Goal: Transaction & Acquisition: Purchase product/service

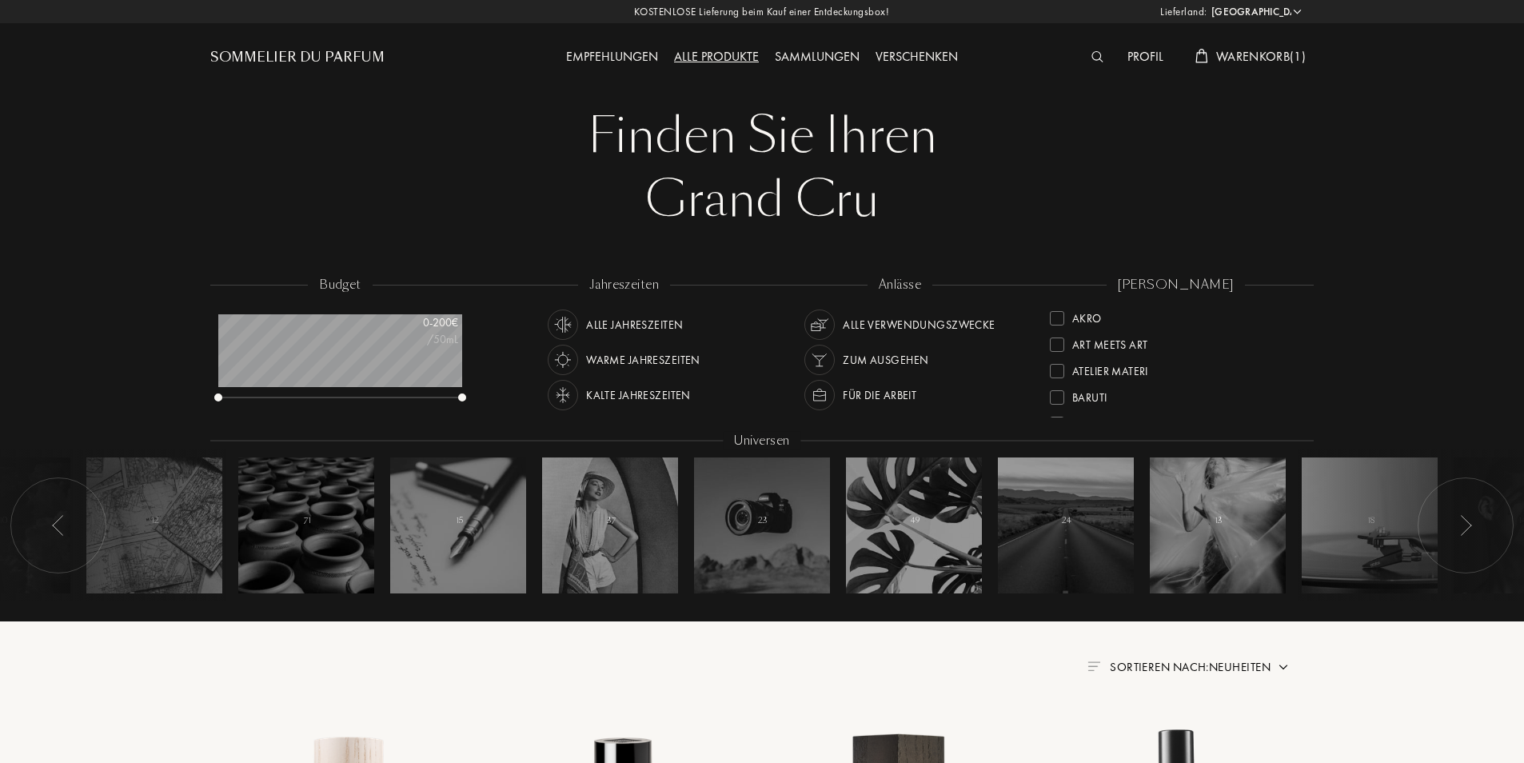
select select "PL"
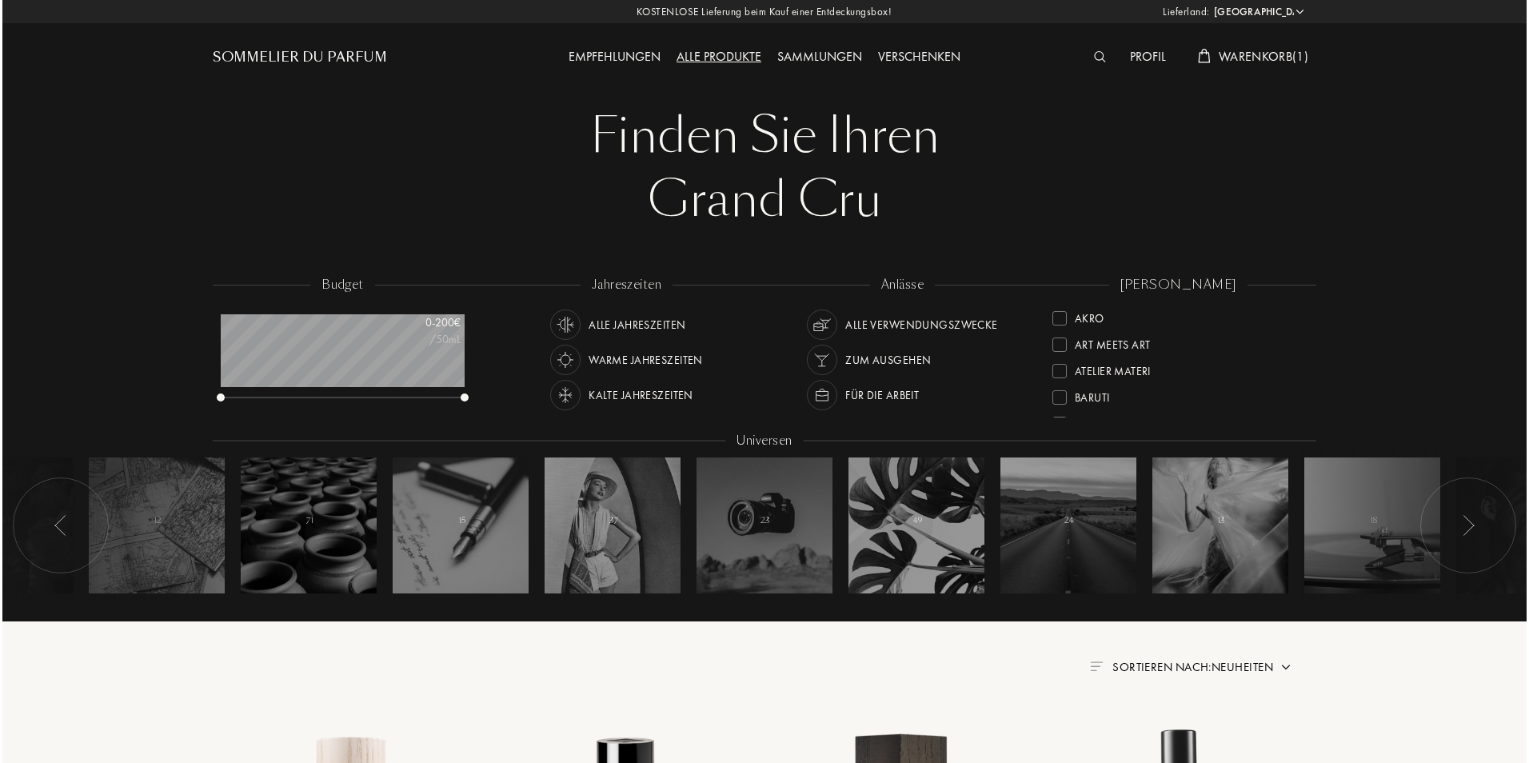
scroll to position [80, 244]
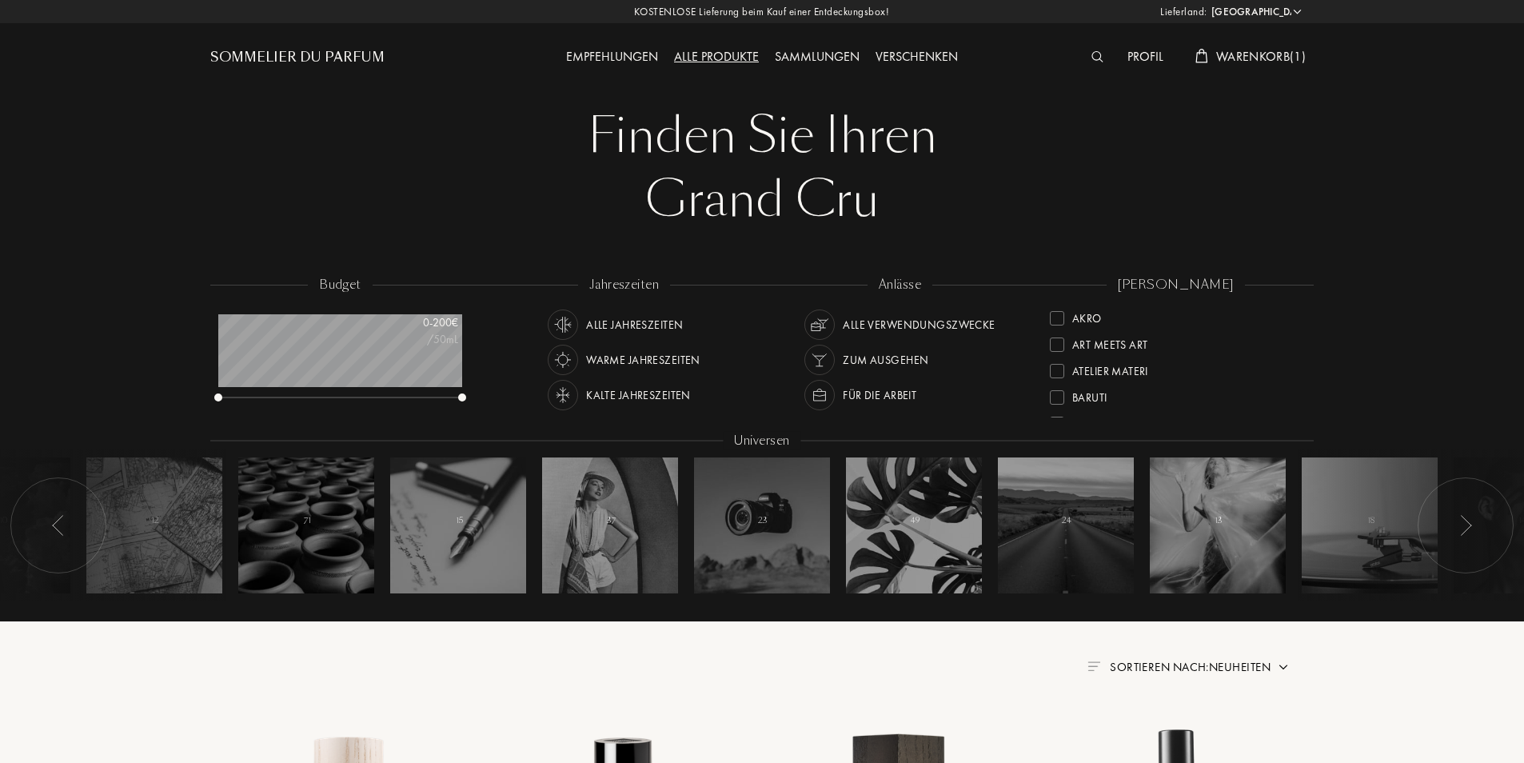
click at [1096, 55] on img at bounding box center [1097, 56] width 12 height 11
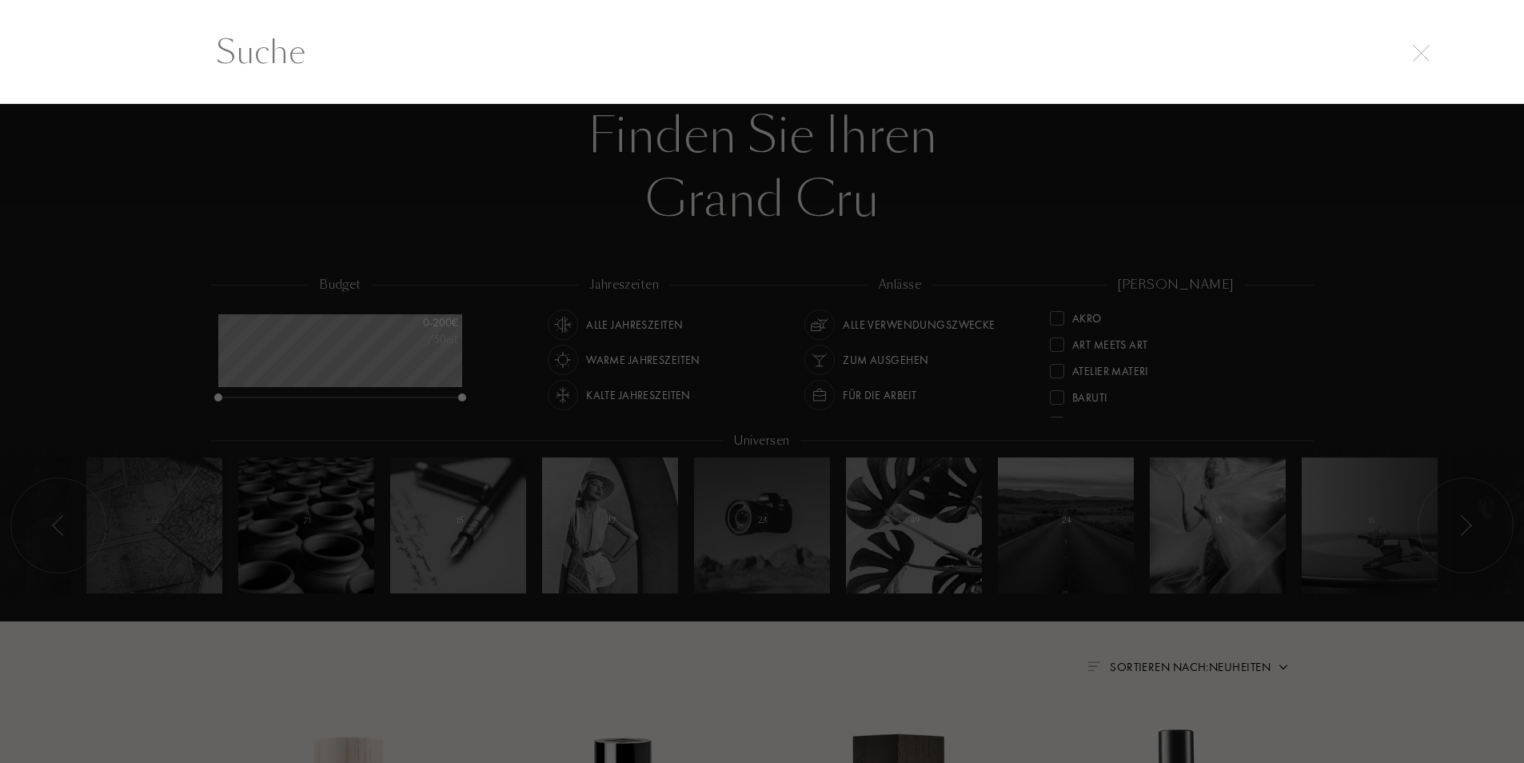
scroll to position [1, 0]
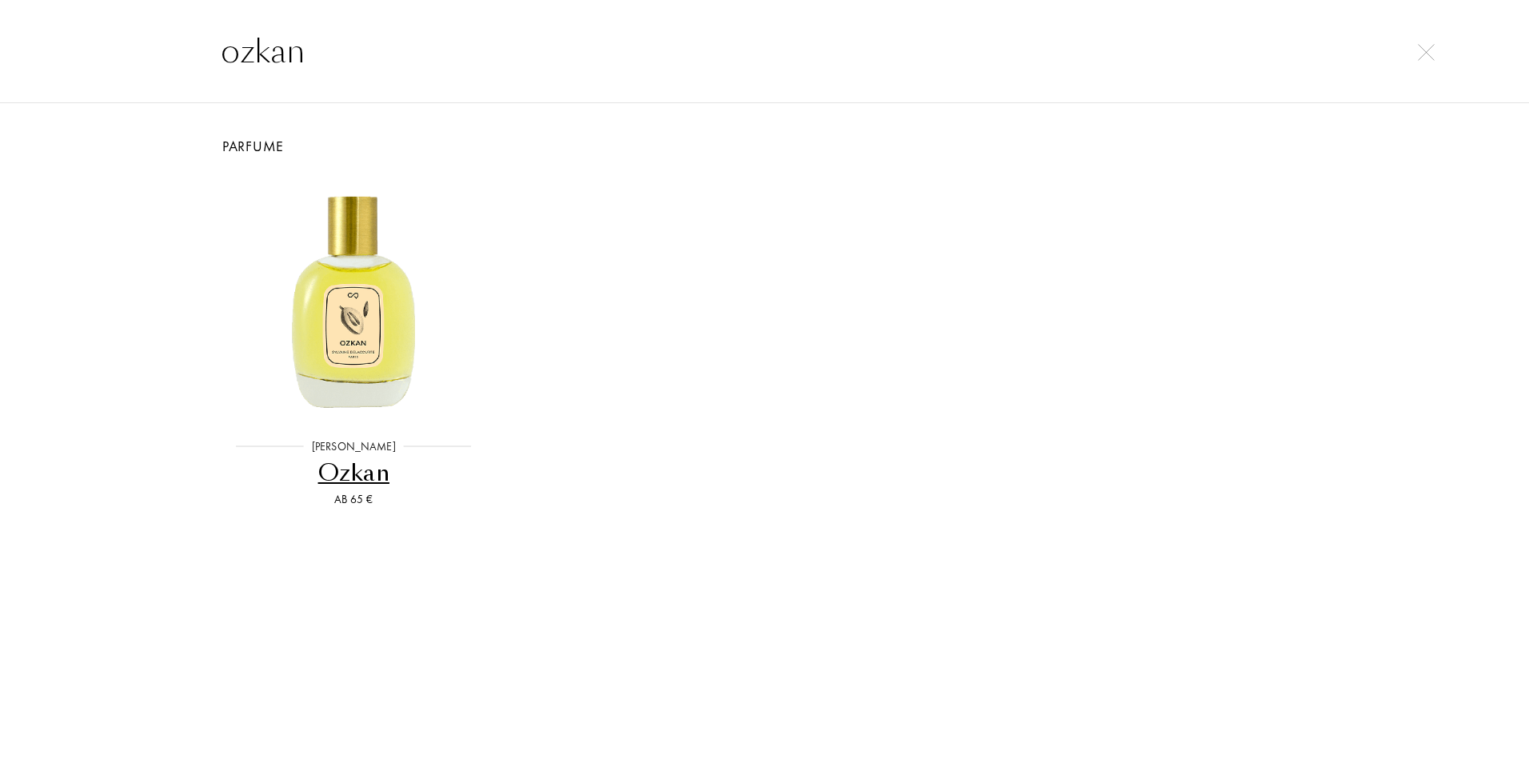
type input "ozkan"
click at [372, 464] on div "Ozkan" at bounding box center [353, 472] width 261 height 31
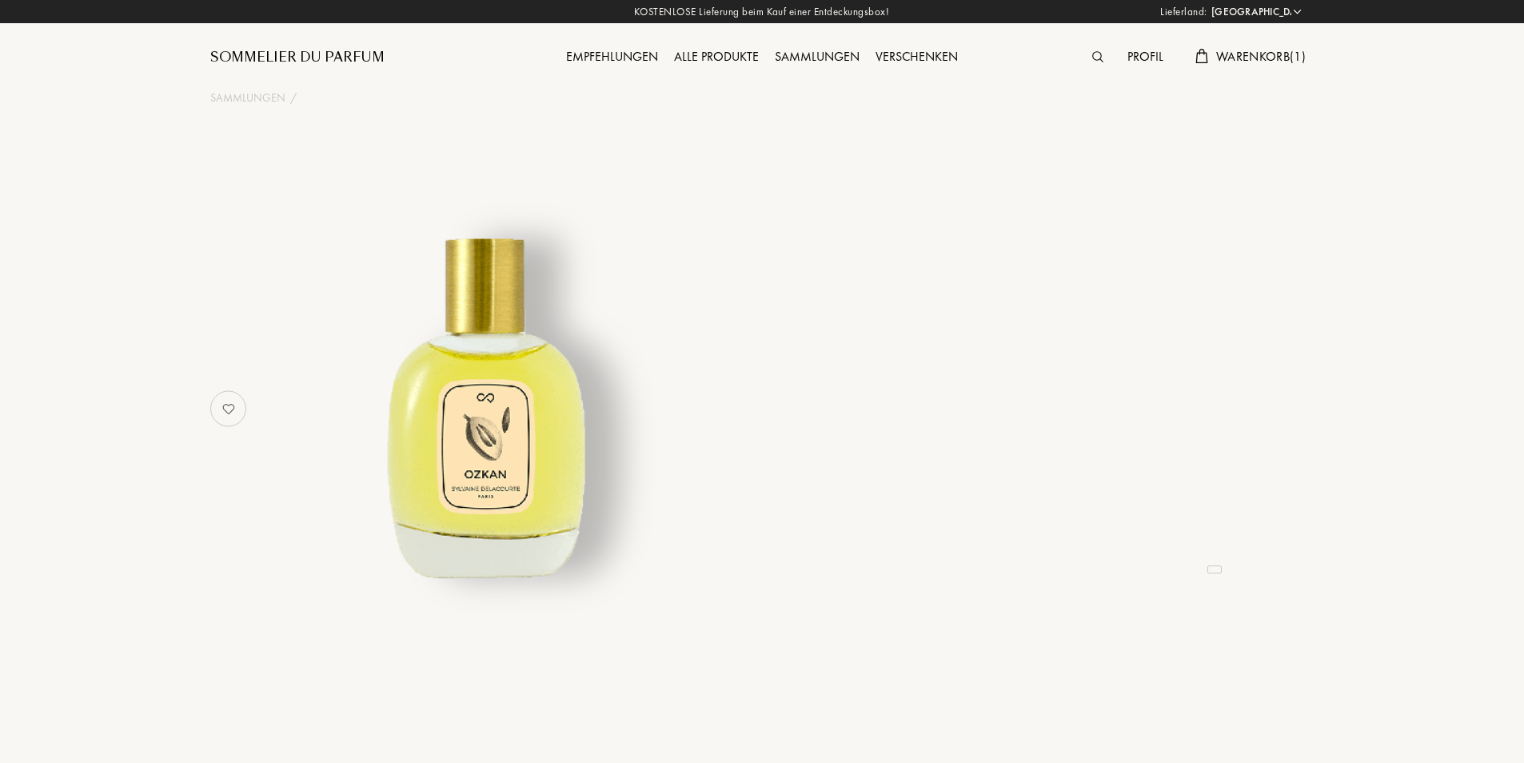
select select "PL"
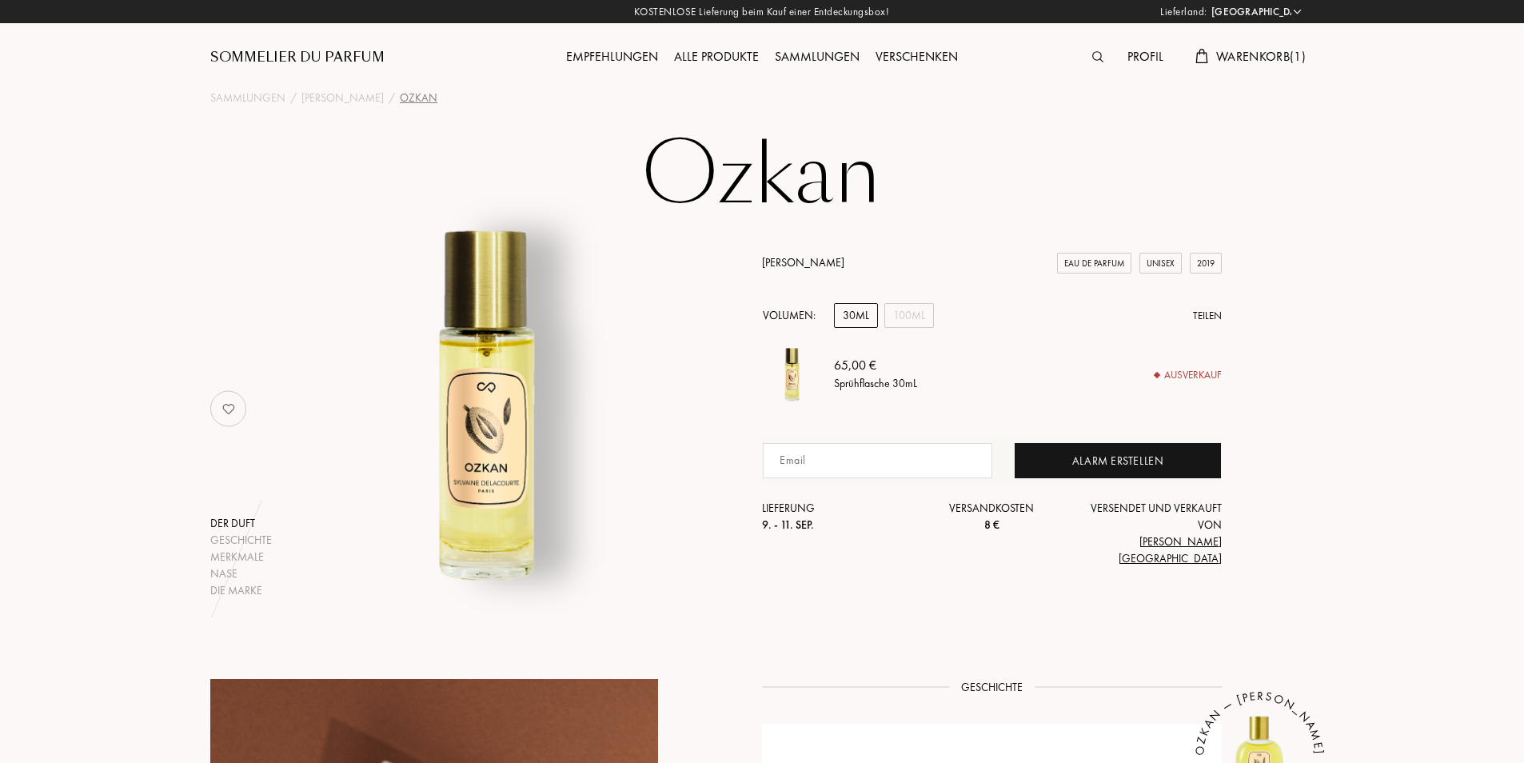
click at [895, 478] on input at bounding box center [877, 460] width 229 height 35
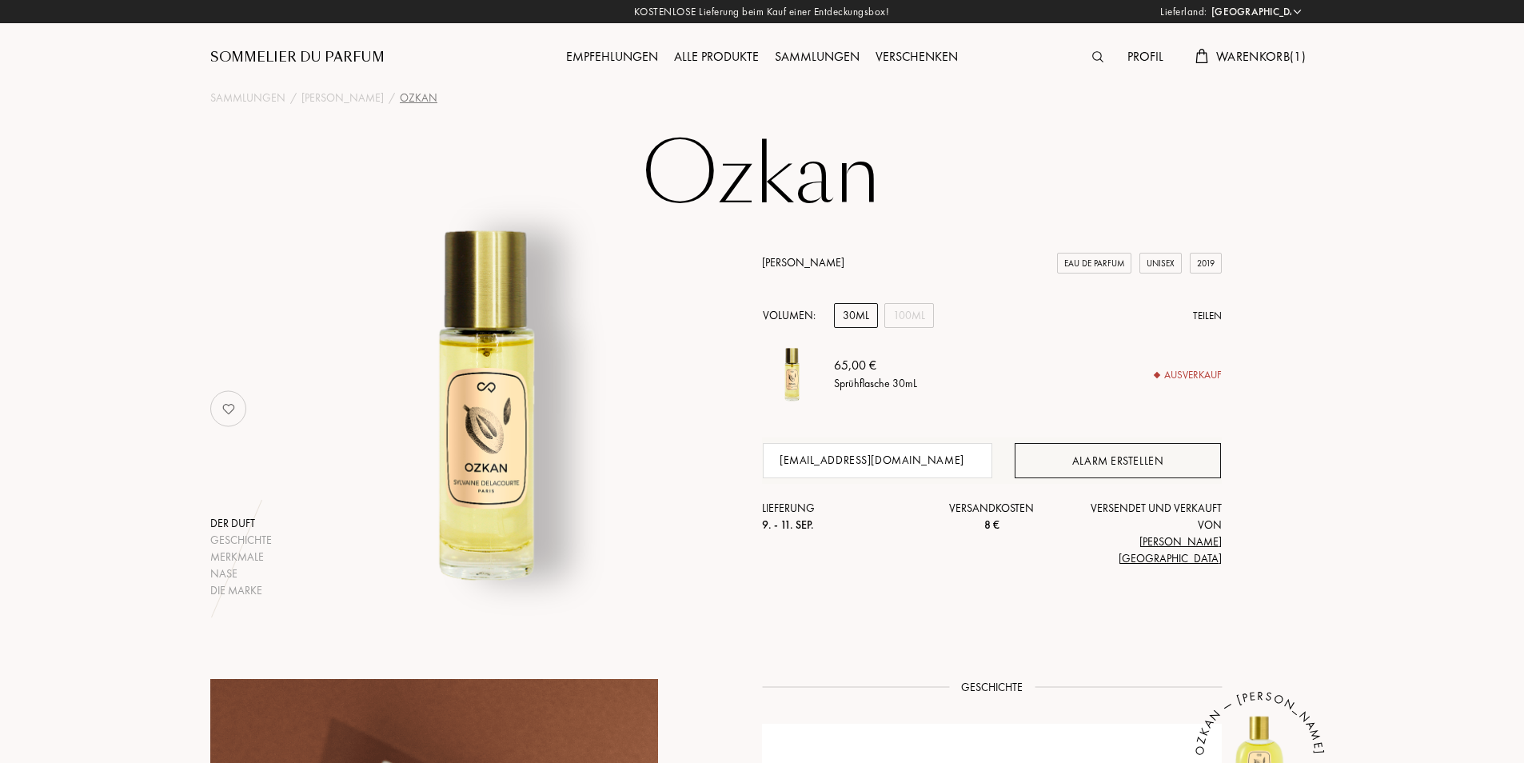
type input "[EMAIL_ADDRESS][DOMAIN_NAME]"
click at [1128, 478] on div "Alarm erstellen" at bounding box center [1118, 460] width 206 height 35
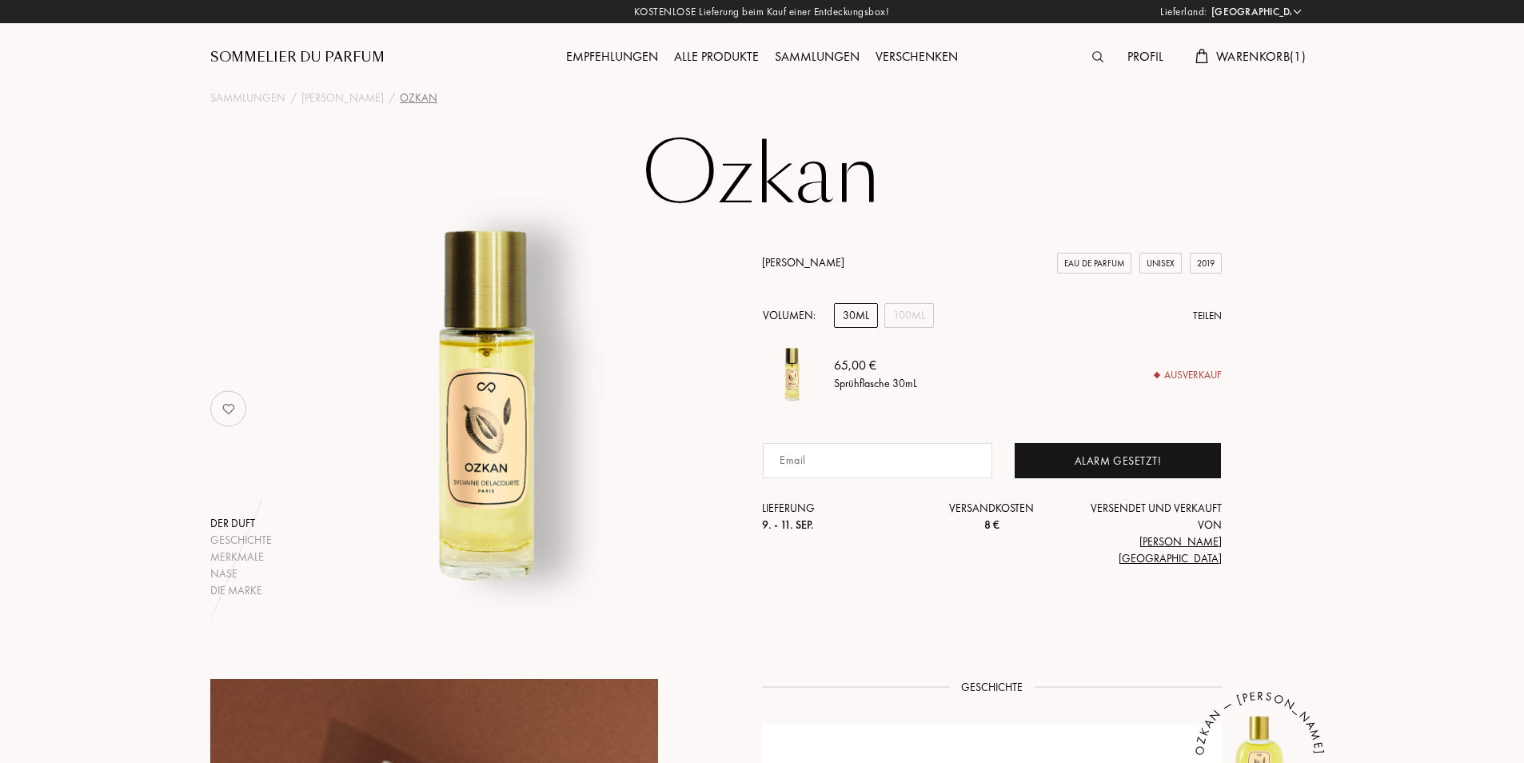
click at [225, 412] on img at bounding box center [229, 409] width 32 height 32
click at [1254, 57] on span "Warenkorb ( 1 )" at bounding box center [1261, 56] width 90 height 17
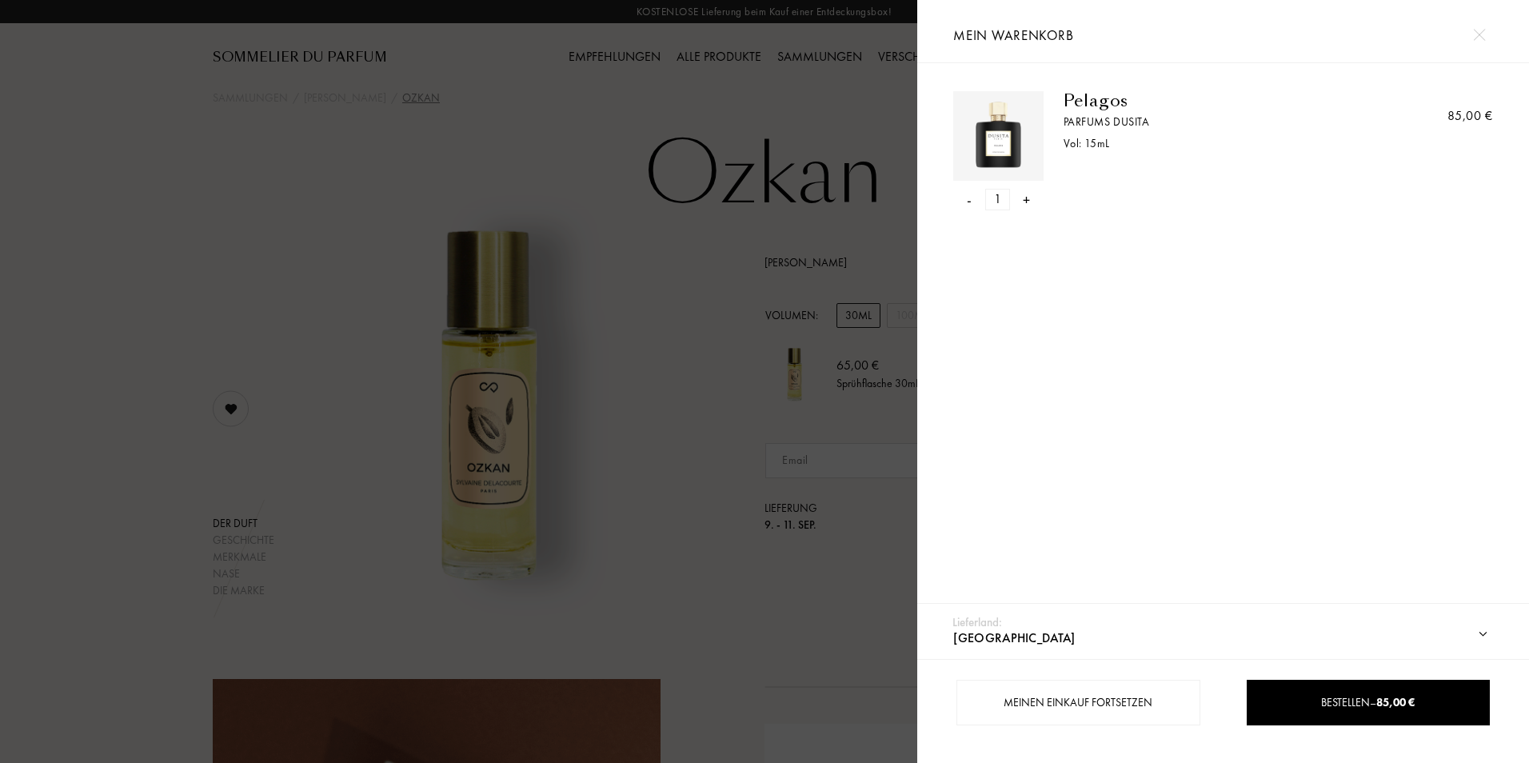
click at [1480, 38] on img at bounding box center [1479, 35] width 12 height 12
